Goal: Information Seeking & Learning: Learn about a topic

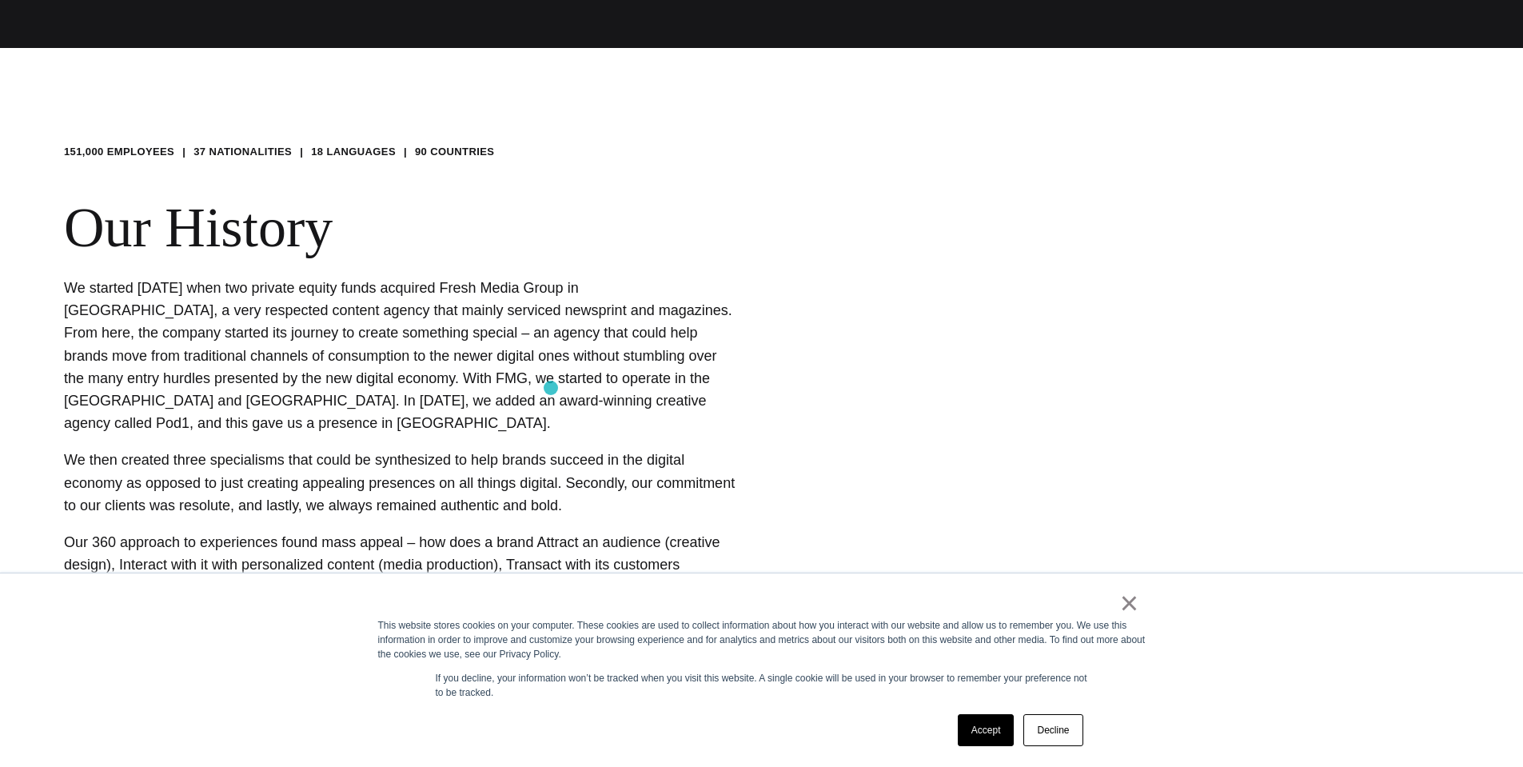
scroll to position [719, 0]
click at [984, 739] on link "Accept" at bounding box center [986, 730] width 57 height 32
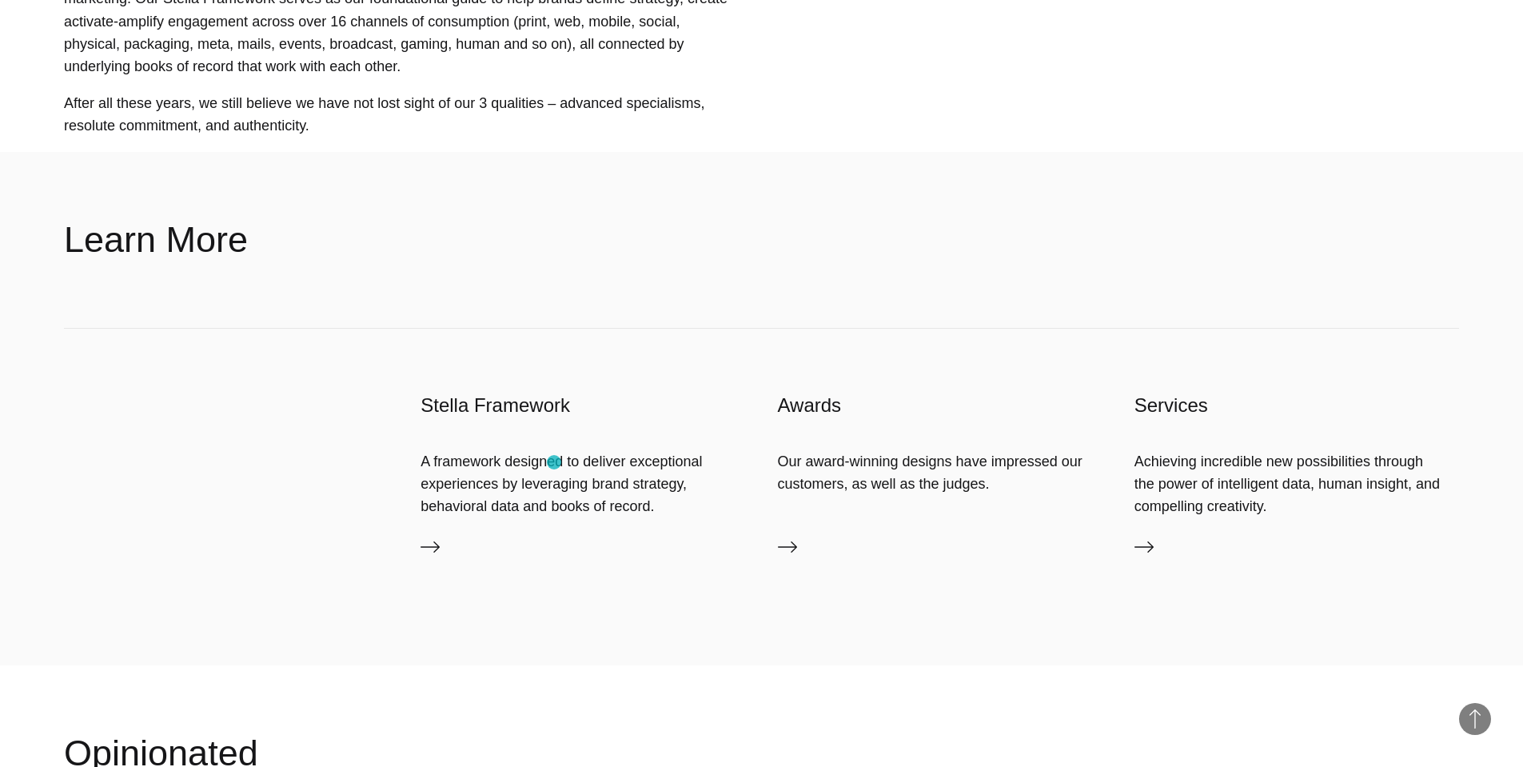
scroll to position [1599, 0]
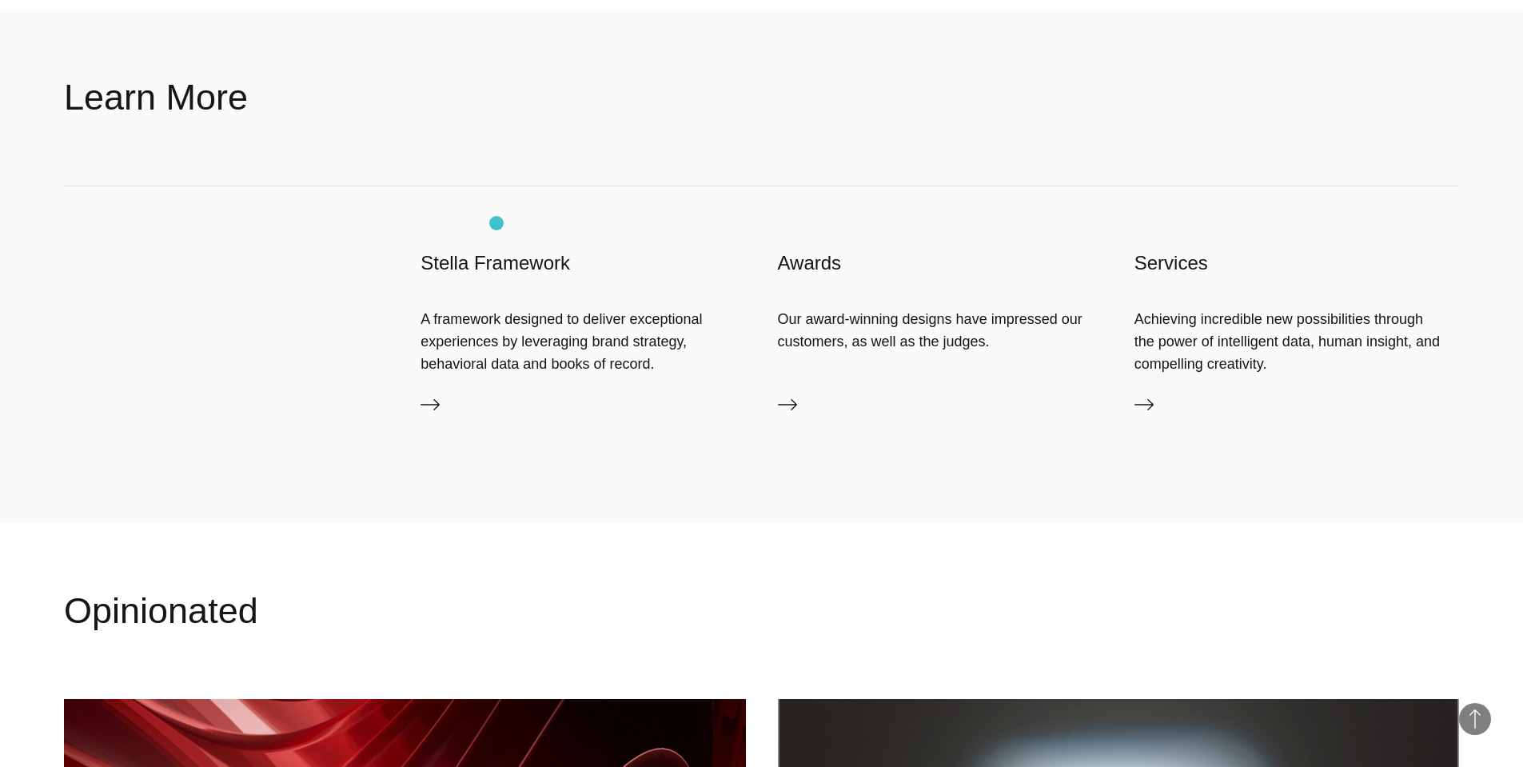
click at [496, 250] on h3 "Stella Framework" at bounding box center [582, 263] width 325 height 26
click at [427, 395] on icon at bounding box center [429, 404] width 19 height 19
click at [496, 321] on div "A framework designed to deliver exceptional experiences by leveraging brand str…" at bounding box center [582, 342] width 325 height 68
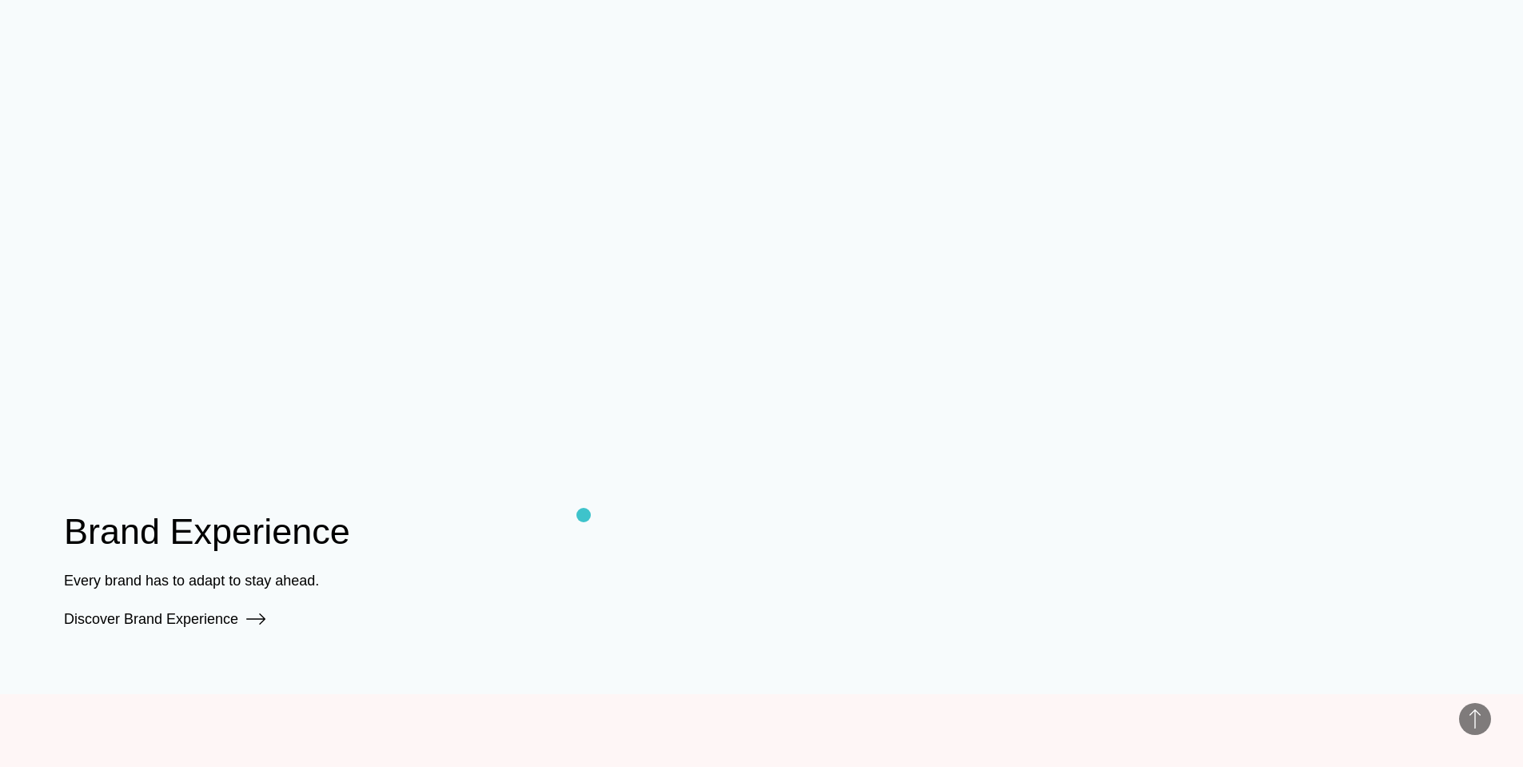
scroll to position [1759, 0]
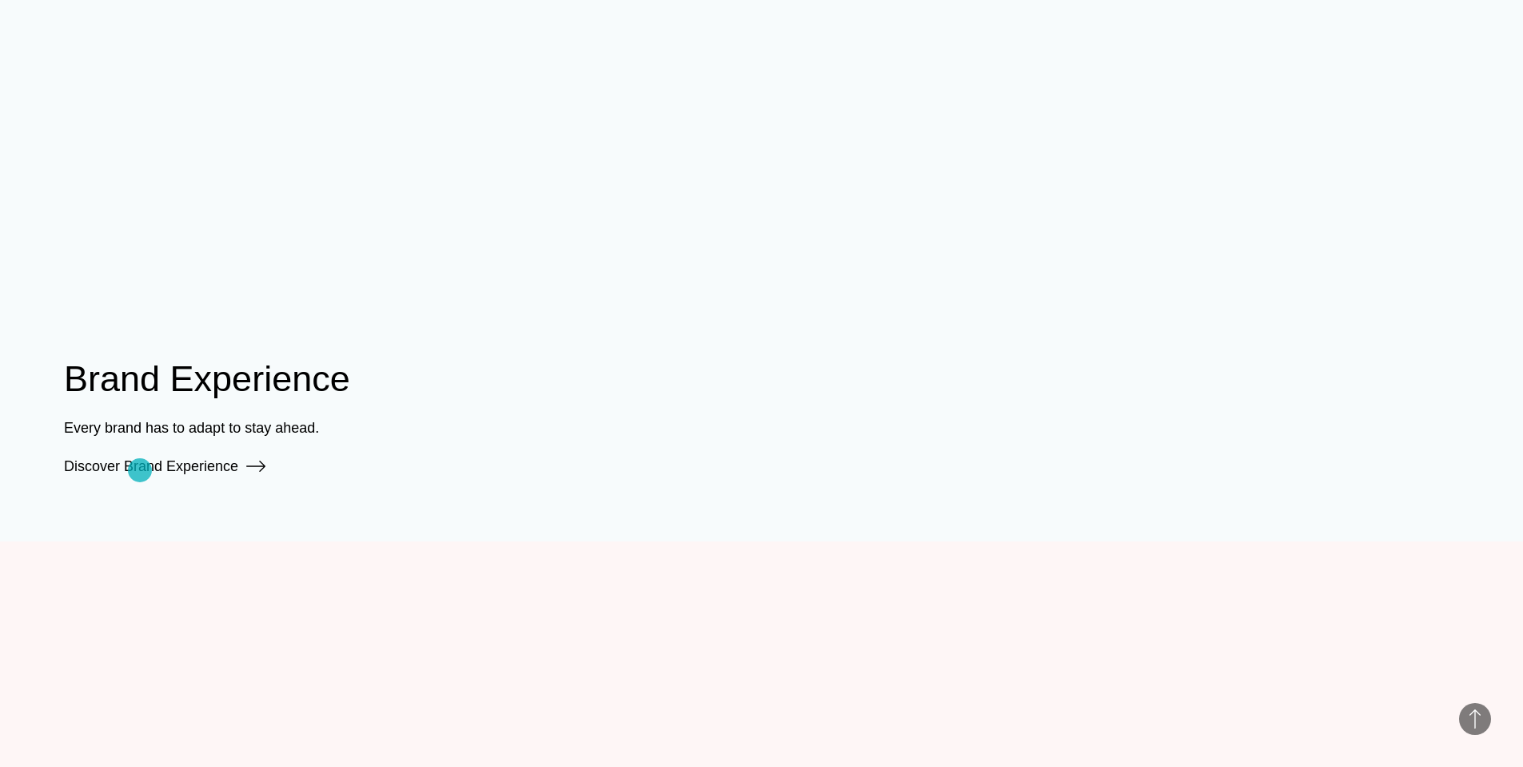
click at [141, 467] on link "Discover Brand Experience" at bounding box center [164, 466] width 201 height 16
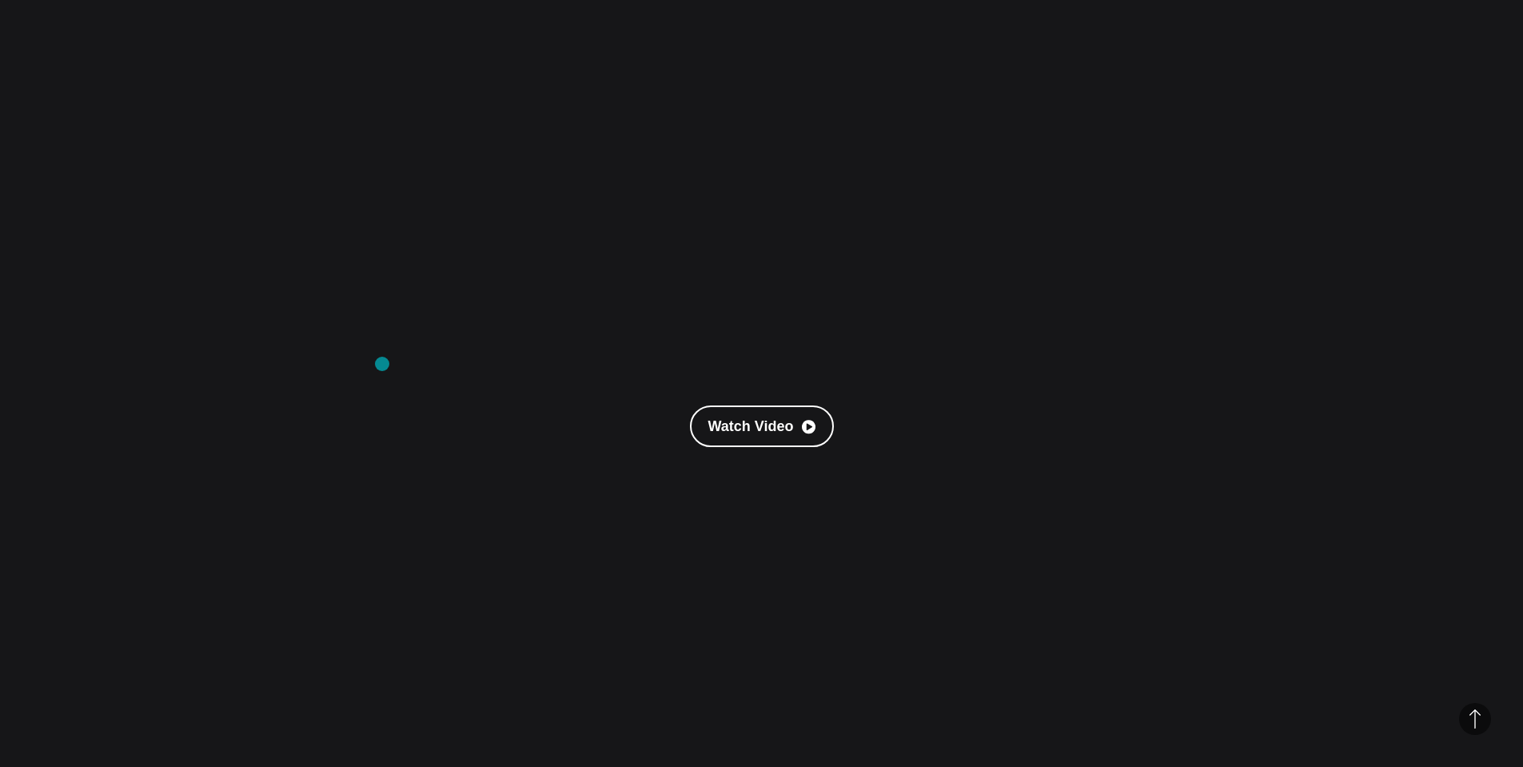
scroll to position [0, 0]
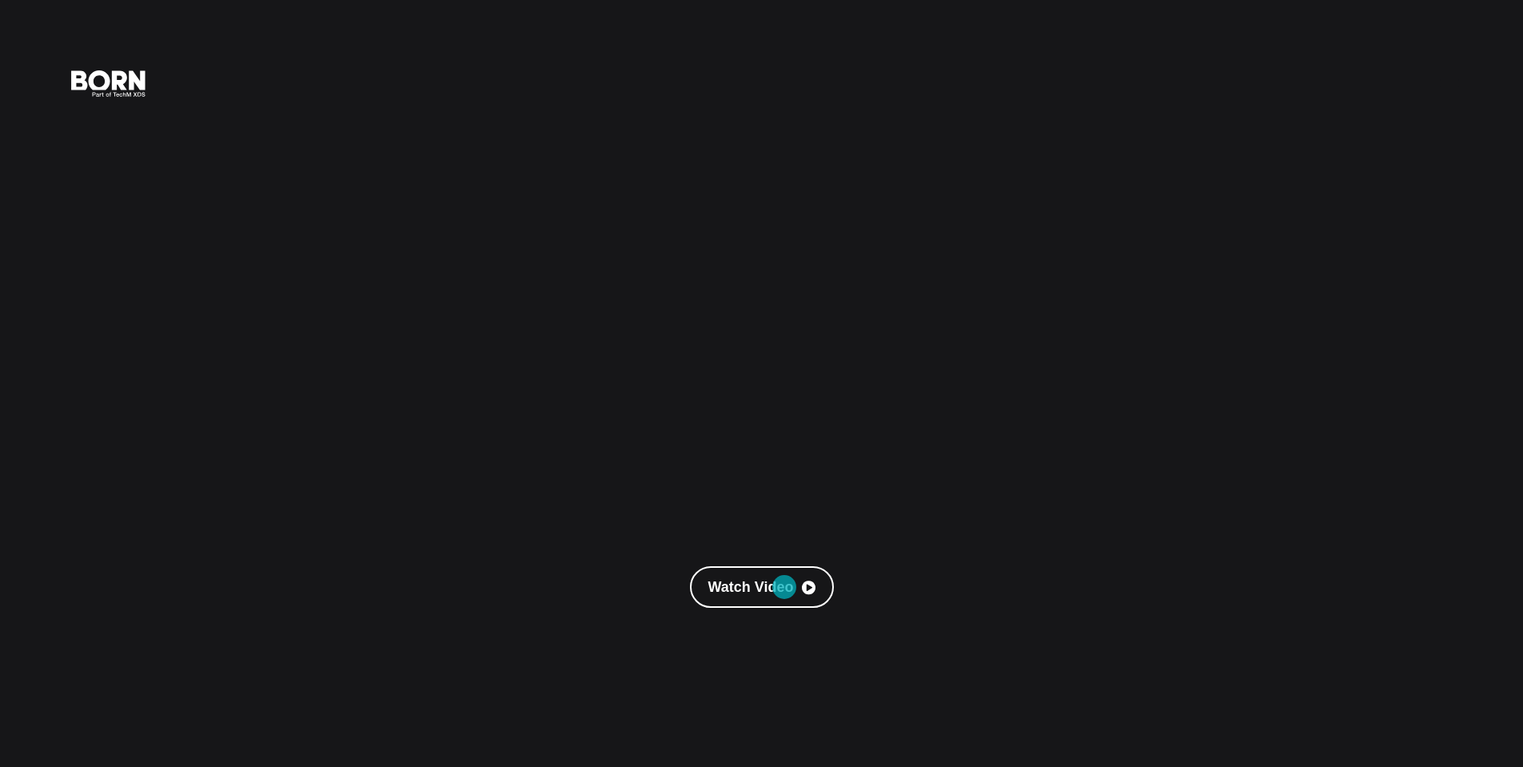
click at [784, 586] on link "Watch Video" at bounding box center [762, 587] width 144 height 42
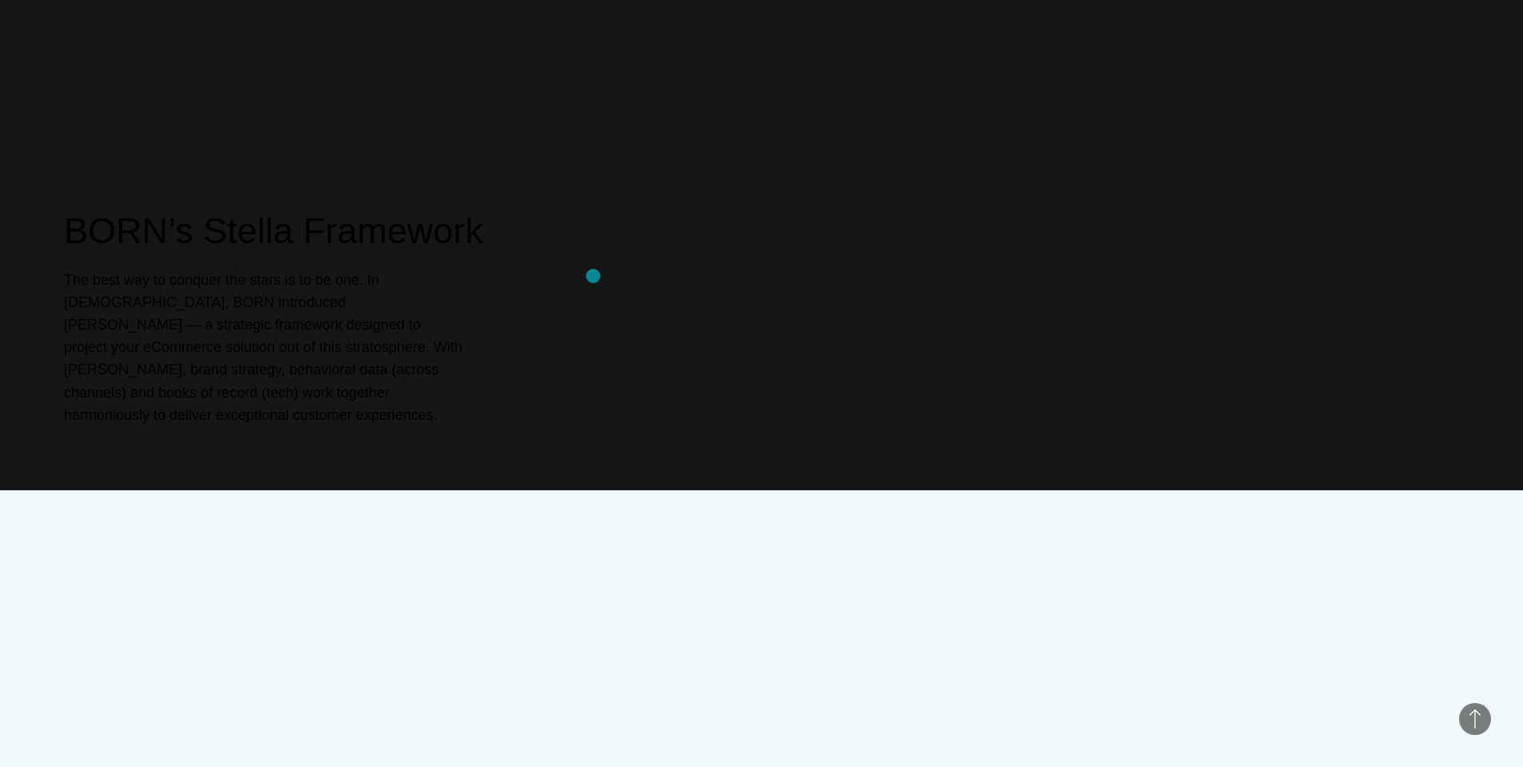
scroll to position [1039, 0]
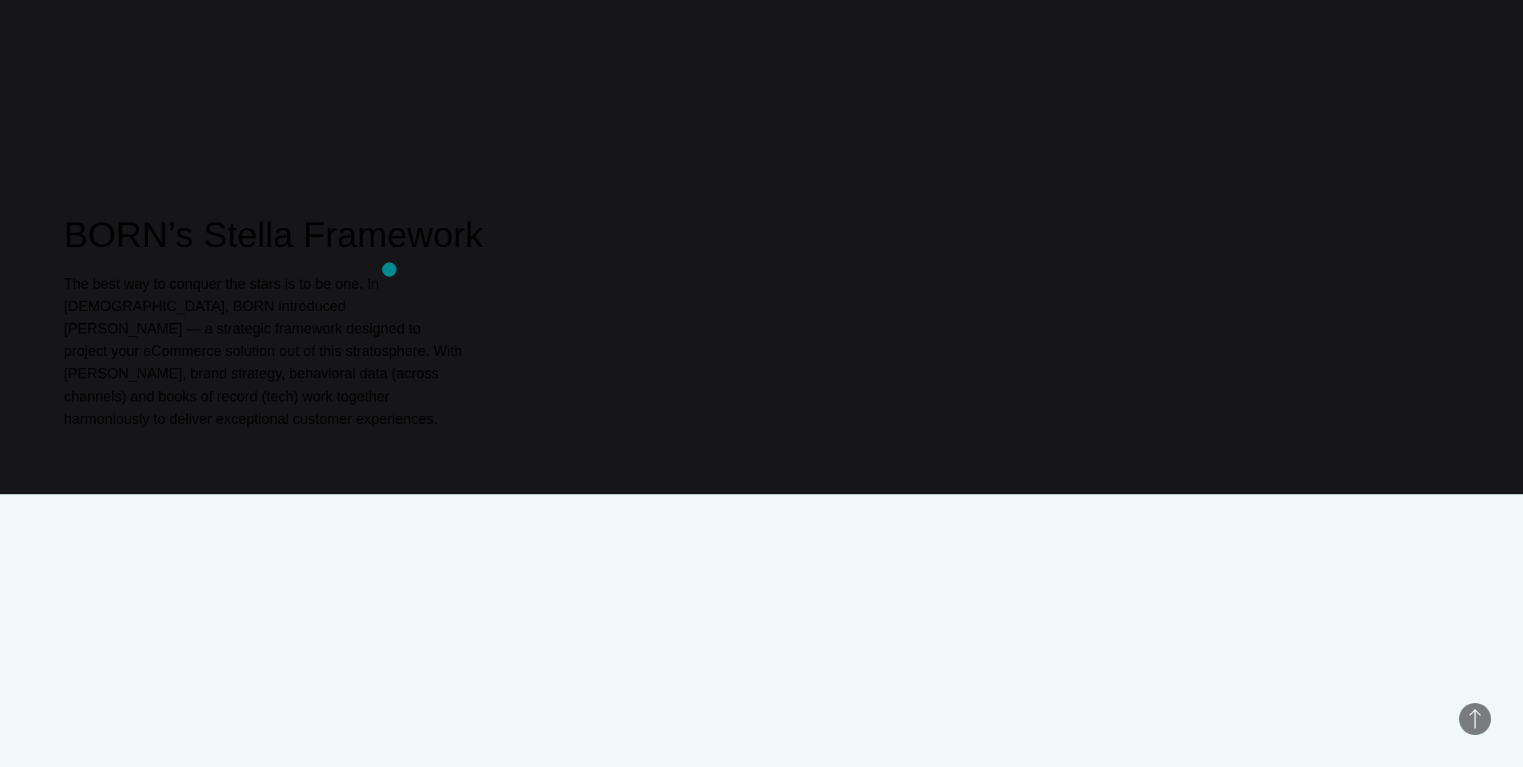
click at [389, 259] on h2 "BORN’s Stella Framework" at bounding box center [761, 235] width 1395 height 48
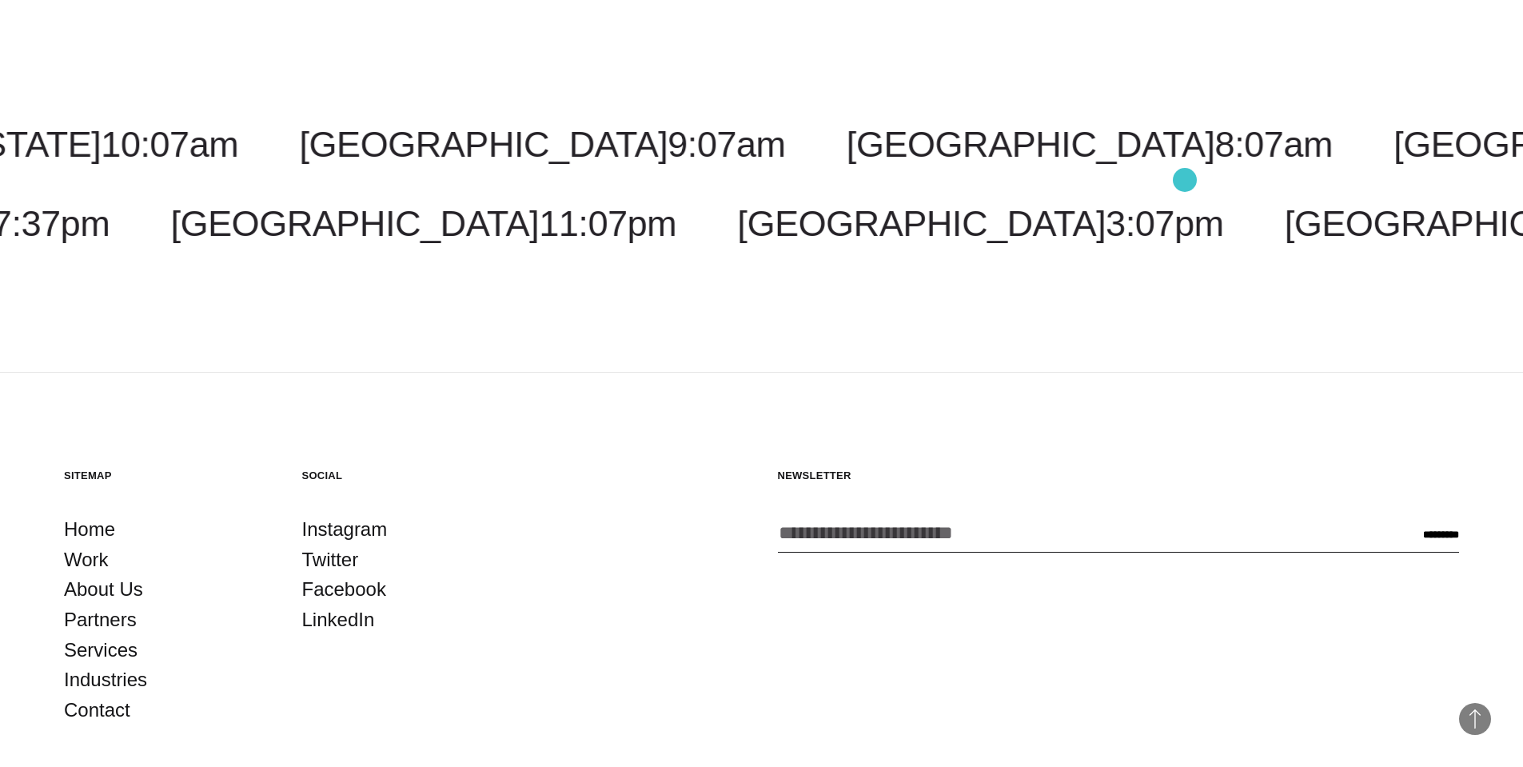
scroll to position [3976, 0]
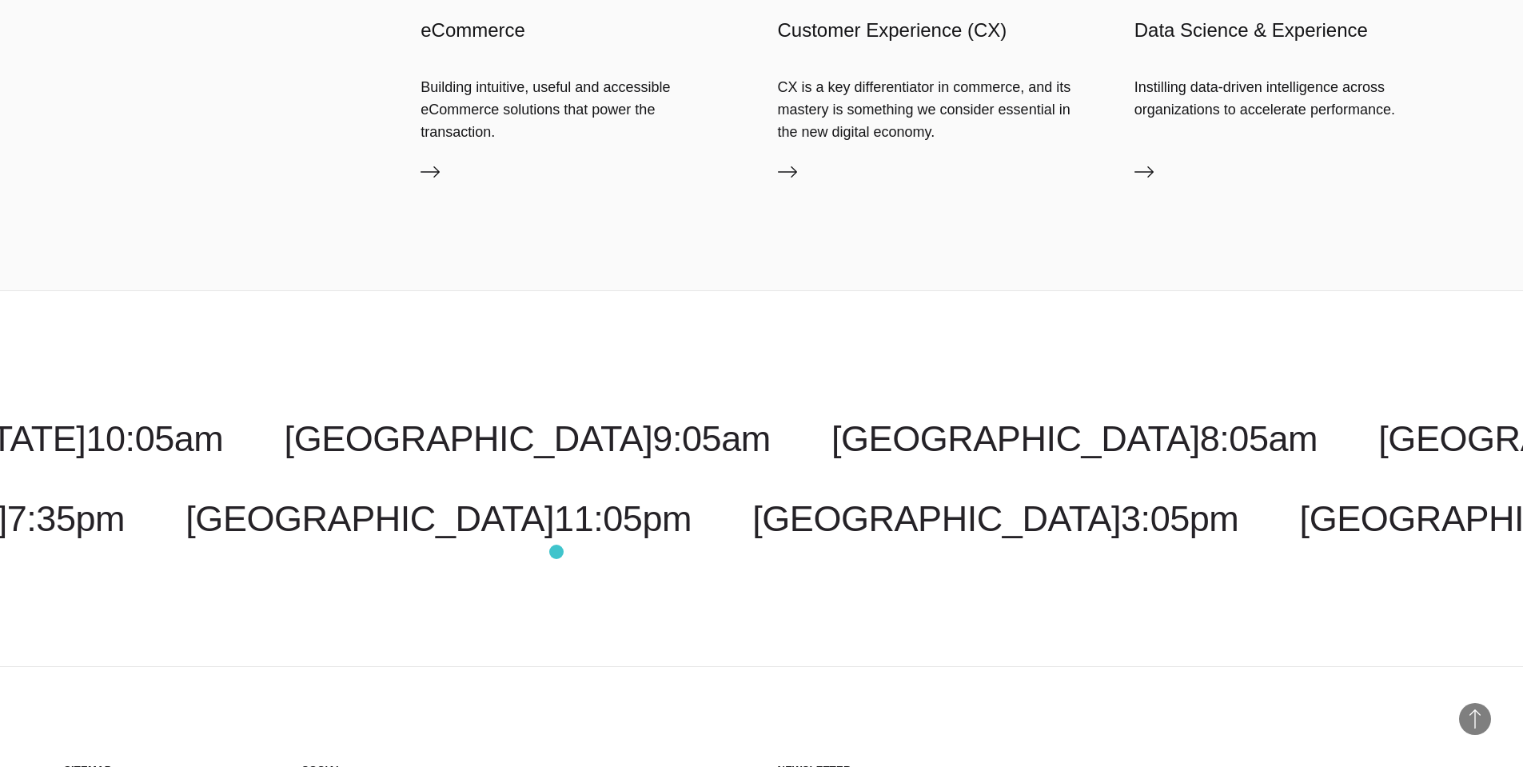
scroll to position [2878, 0]
